Goal: Connect with others: Establish contact or relationships with other users

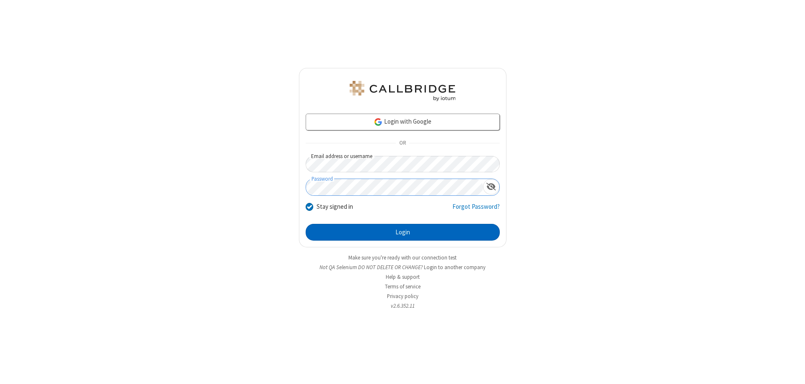
click at [403, 232] on button "Login" at bounding box center [403, 232] width 194 height 17
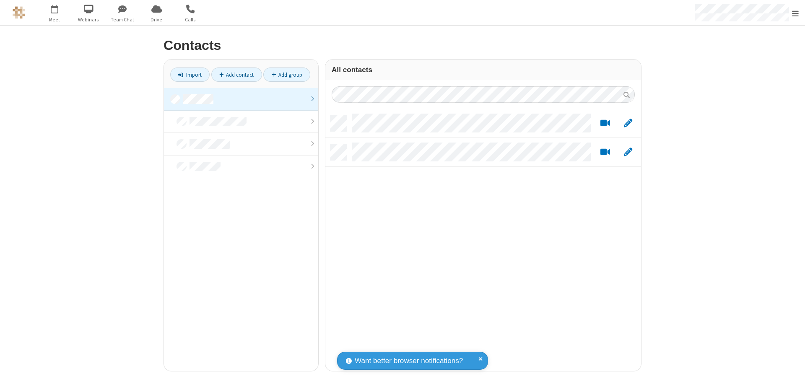
scroll to position [256, 309]
click at [241, 99] on link at bounding box center [241, 99] width 154 height 23
click at [236, 75] on link "Add contact" at bounding box center [236, 75] width 51 height 14
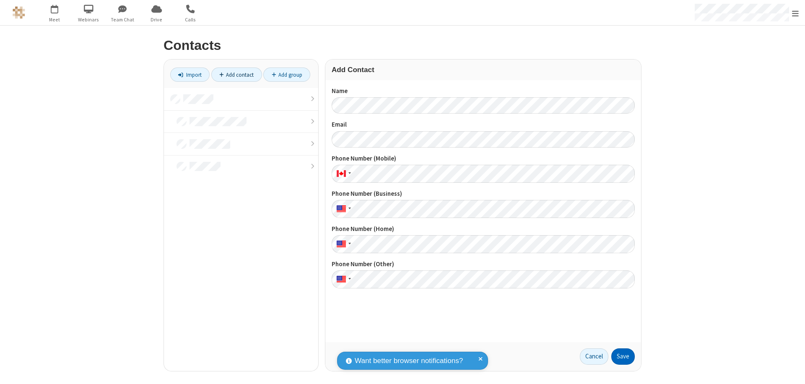
click at [623, 356] on button "Save" at bounding box center [622, 356] width 23 height 17
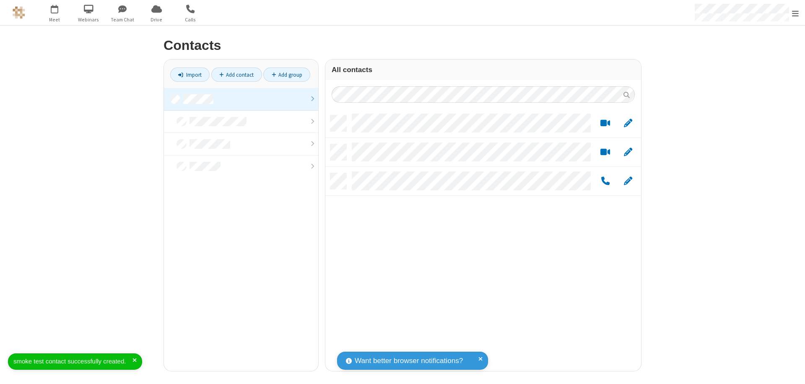
scroll to position [256, 309]
click at [236, 75] on link "Add contact" at bounding box center [236, 75] width 51 height 14
